Goal: Task Accomplishment & Management: Manage account settings

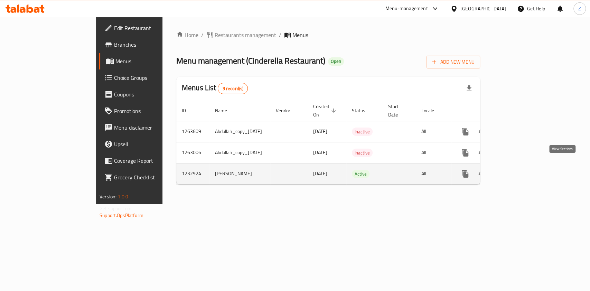
click at [519, 170] on icon "enhanced table" at bounding box center [514, 174] width 8 height 8
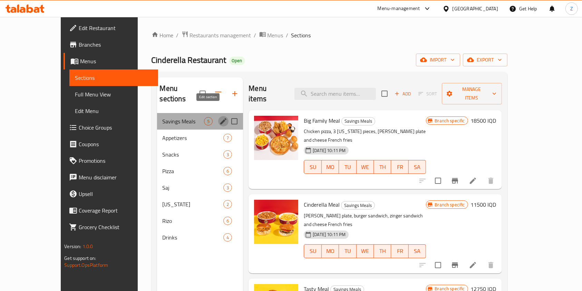
click at [220, 118] on icon "edit" at bounding box center [223, 121] width 6 height 6
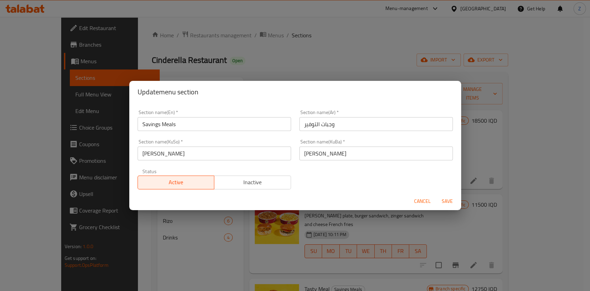
click at [423, 200] on span "Cancel" at bounding box center [422, 201] width 17 height 9
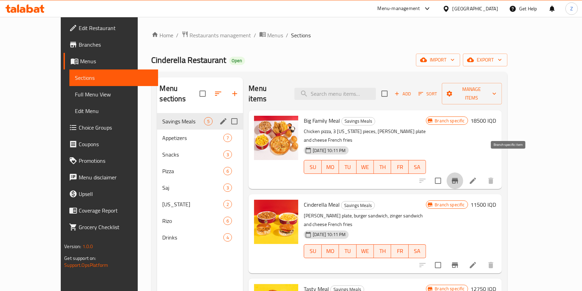
click at [459, 176] on icon "Branch-specific-item" at bounding box center [455, 180] width 8 height 8
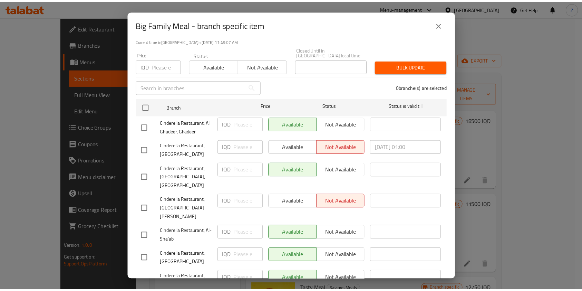
scroll to position [62, 0]
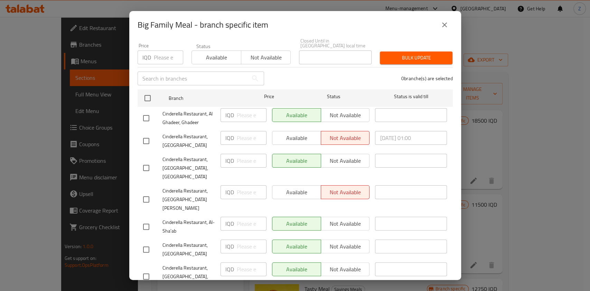
click at [446, 25] on icon "close" at bounding box center [444, 25] width 8 height 8
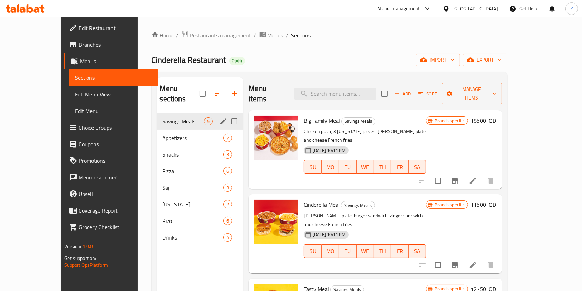
click at [459, 261] on icon "Branch-specific-item" at bounding box center [455, 265] width 8 height 8
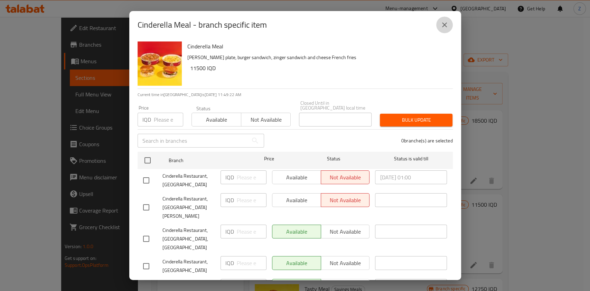
click at [444, 27] on icon "close" at bounding box center [444, 25] width 8 height 8
